Goal: Obtain resource: Obtain resource

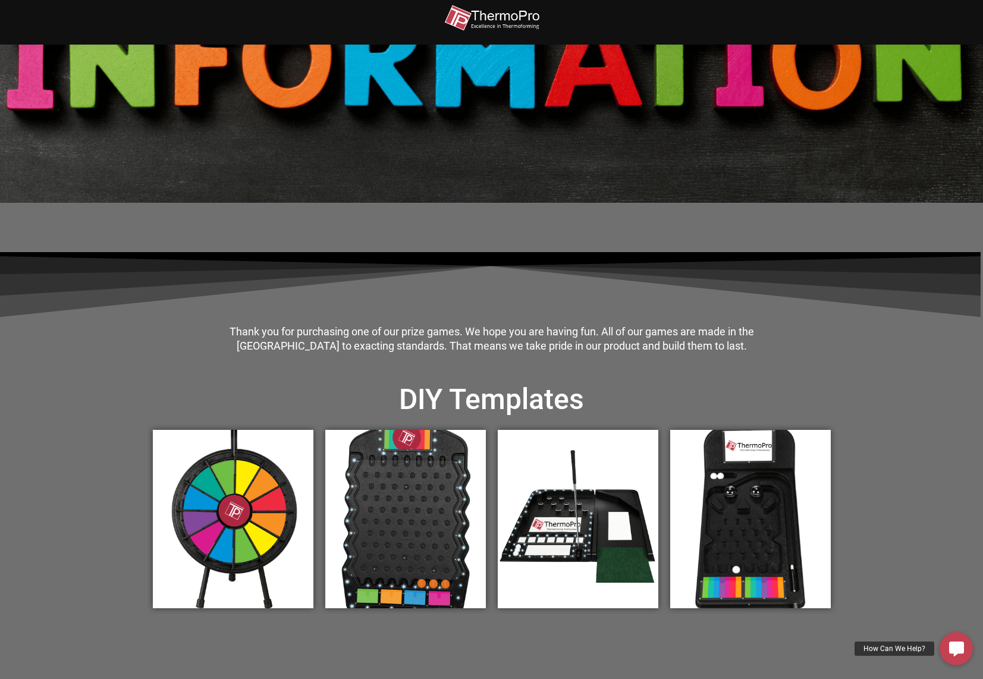
scroll to position [82, 0]
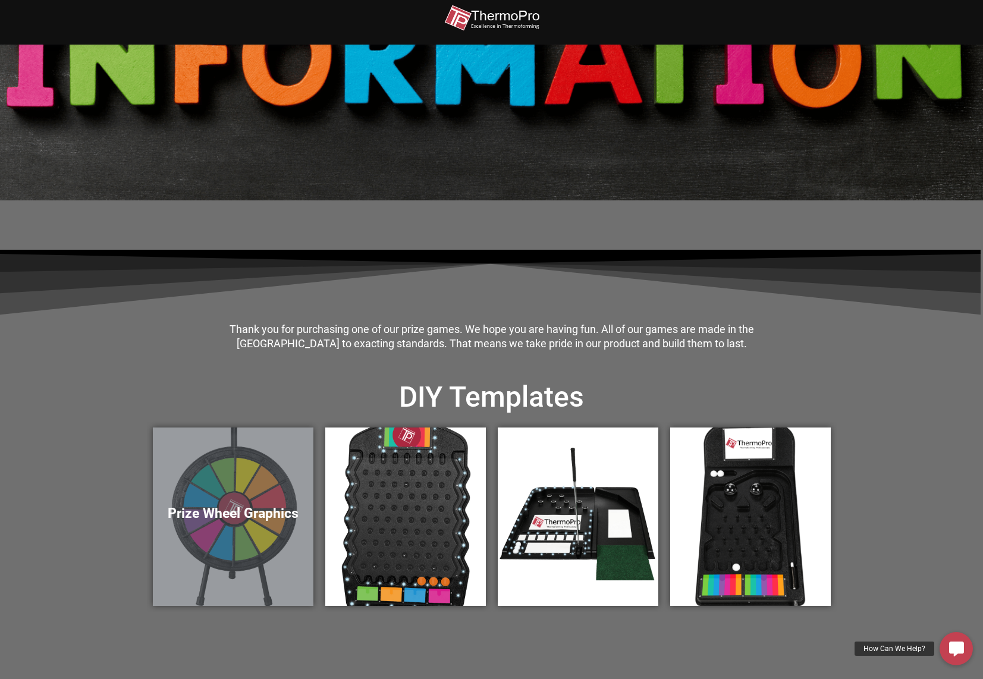
click at [249, 509] on h5 "Prize Wheel Graphics" at bounding box center [233, 513] width 137 height 17
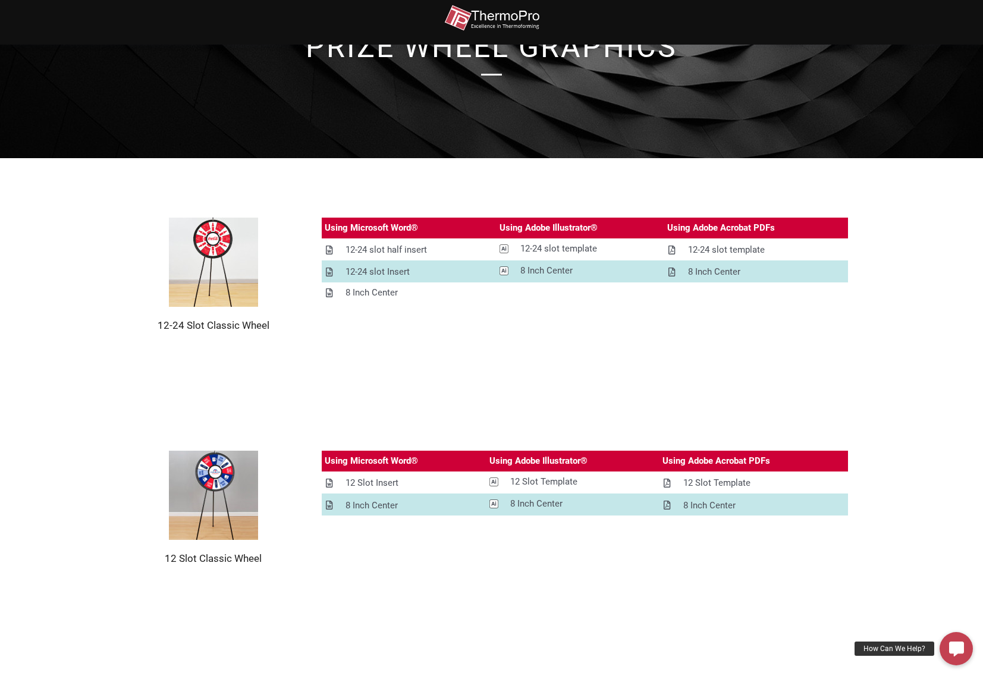
scroll to position [95, 0]
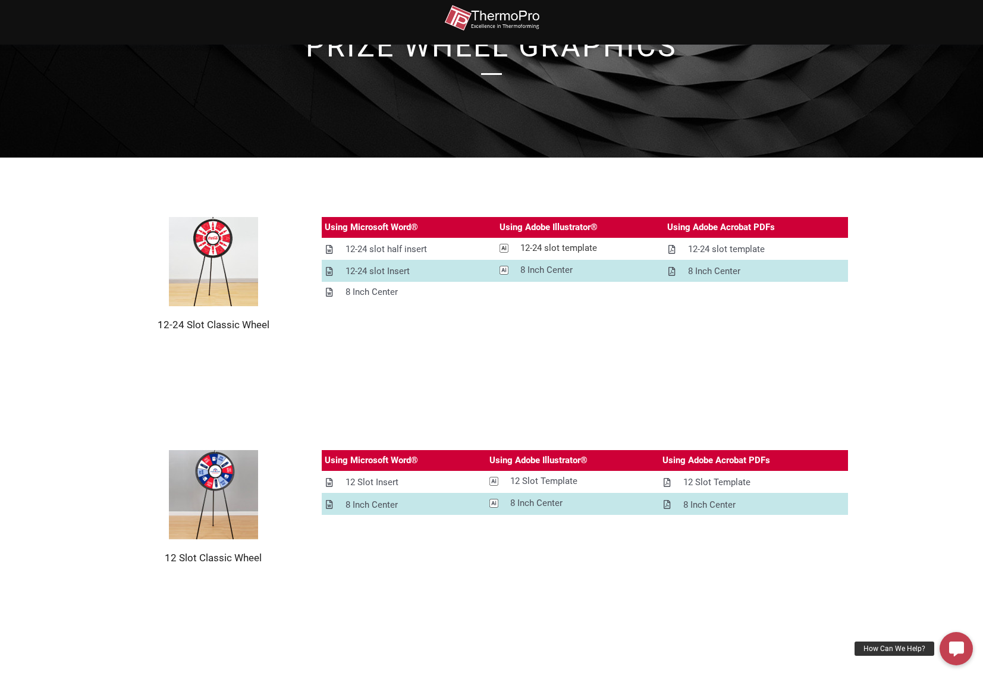
click at [566, 250] on div "12-24 slot template" at bounding box center [558, 248] width 77 height 15
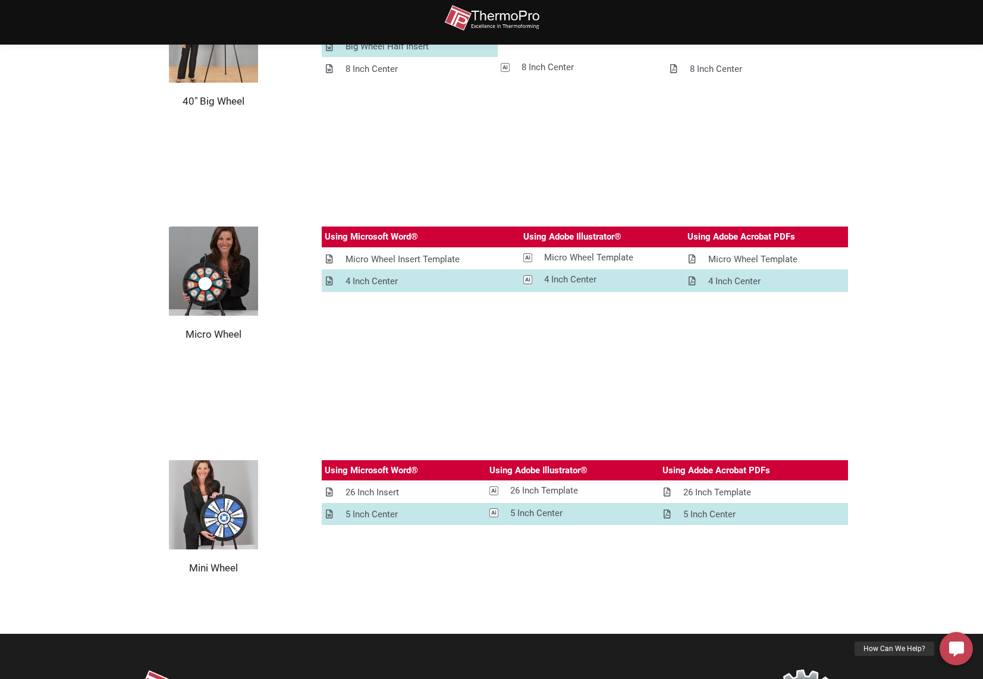
scroll to position [1252, 0]
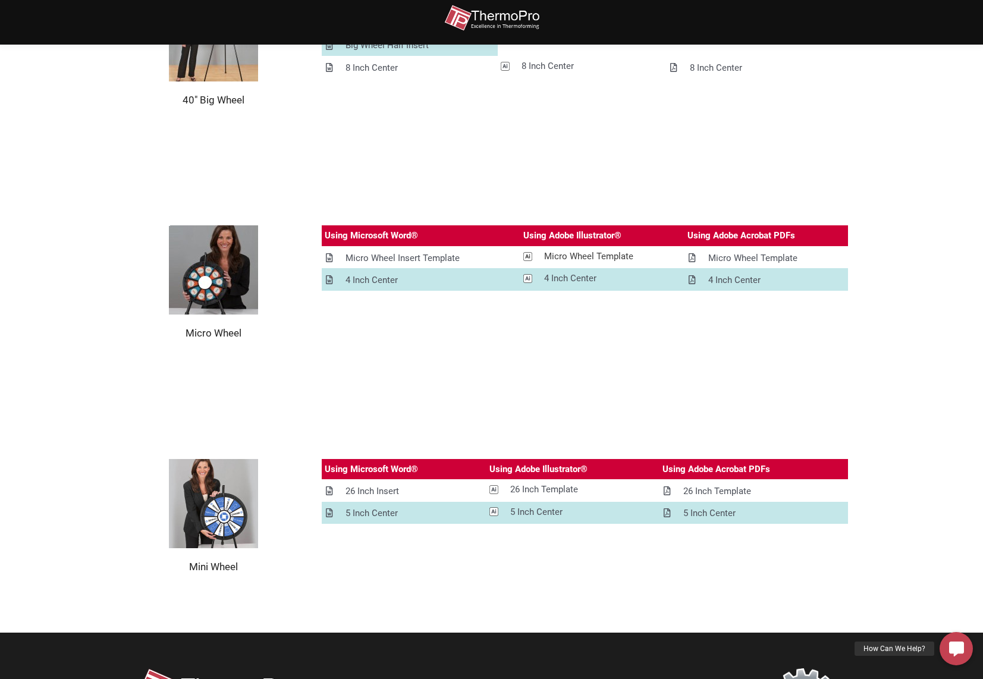
click at [568, 259] on div "Micro Wheel Template" at bounding box center [588, 256] width 89 height 15
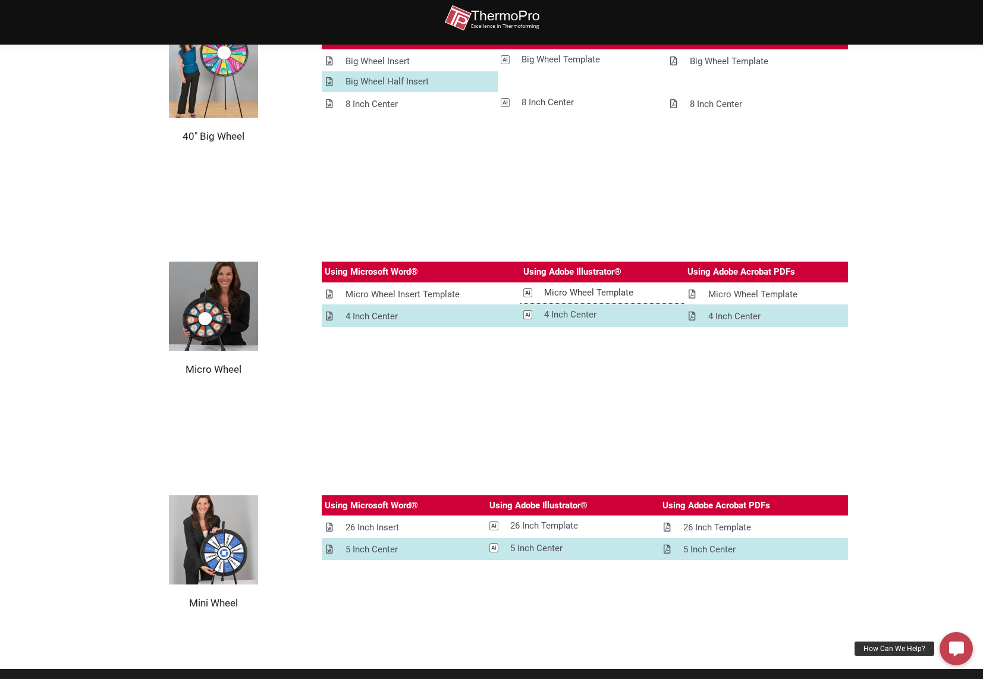
scroll to position [1213, 0]
